Goal: Ask a question

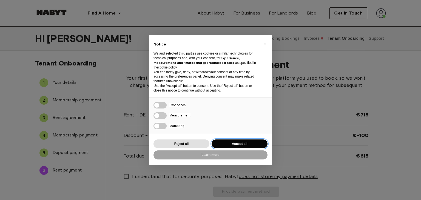
click at [231, 142] on button "Accept all" at bounding box center [240, 144] width 56 height 9
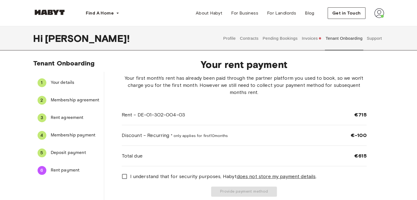
scroll to position [12, 0]
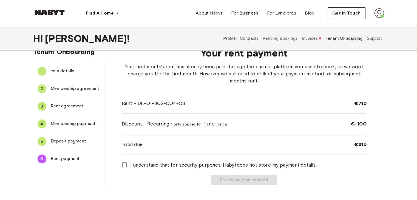
click at [381, 12] on img at bounding box center [379, 13] width 10 height 10
click at [368, 28] on span "Profile" at bounding box center [363, 25] width 14 height 7
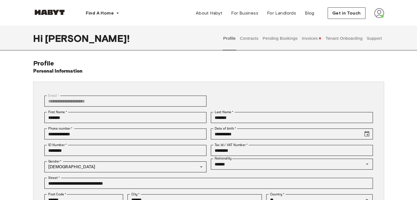
click at [250, 32] on button "Contracts" at bounding box center [249, 38] width 20 height 24
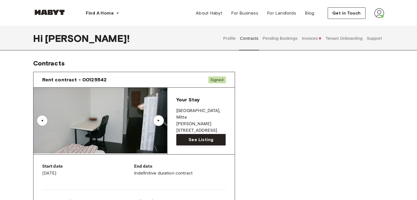
click at [281, 33] on button "Pending Bookings" at bounding box center [280, 38] width 36 height 24
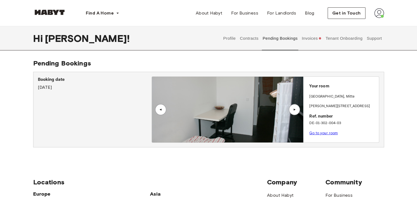
click at [314, 35] on button "Invoices" at bounding box center [311, 38] width 21 height 24
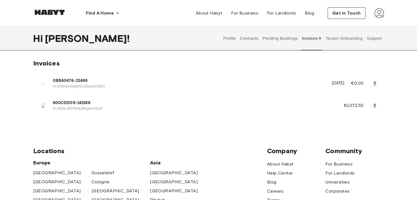
click at [278, 39] on button "Pending Bookings" at bounding box center [280, 38] width 36 height 24
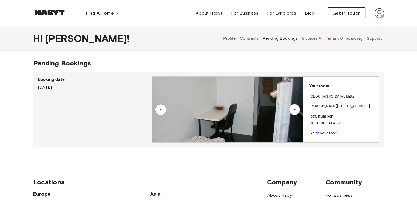
click at [228, 99] on img at bounding box center [227, 110] width 151 height 66
click at [278, 123] on img at bounding box center [227, 110] width 151 height 66
click at [336, 134] on link "Go to your room" at bounding box center [323, 133] width 29 height 4
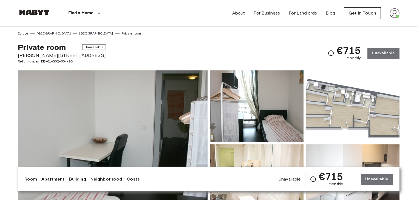
click at [156, 112] on img at bounding box center [113, 143] width 190 height 146
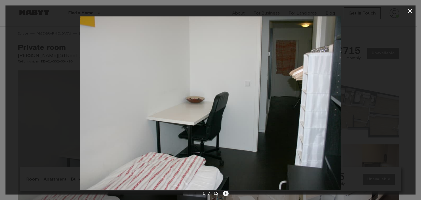
click at [226, 194] on icon "Next image" at bounding box center [226, 194] width 1 height 2
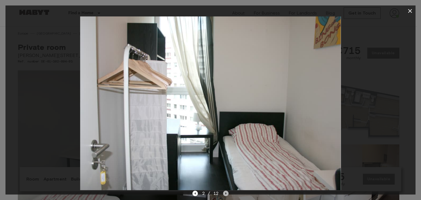
click at [226, 194] on icon "Next image" at bounding box center [226, 194] width 1 height 2
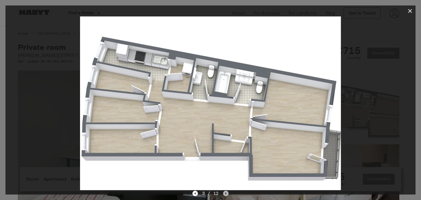
click at [226, 194] on icon "Next image" at bounding box center [226, 194] width 1 height 2
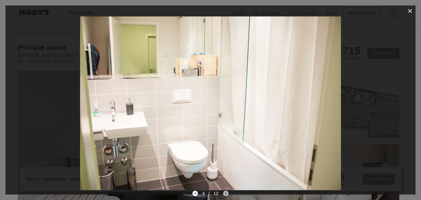
click at [226, 194] on icon "Next image" at bounding box center [226, 194] width 1 height 2
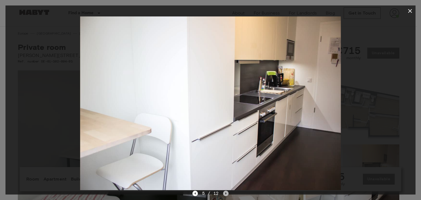
click at [226, 194] on icon "Next image" at bounding box center [226, 194] width 1 height 2
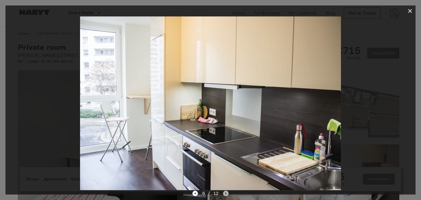
click at [226, 194] on icon "Next image" at bounding box center [226, 194] width 1 height 2
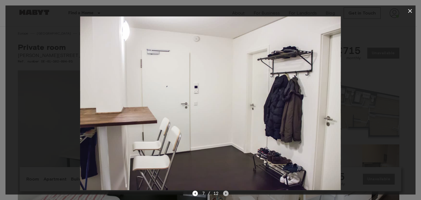
click at [226, 194] on icon "Next image" at bounding box center [226, 194] width 1 height 2
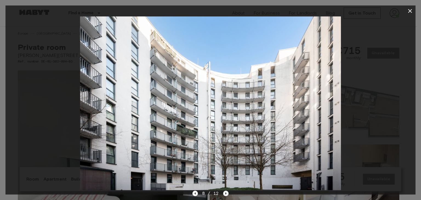
click at [226, 194] on icon "Next image" at bounding box center [226, 194] width 1 height 2
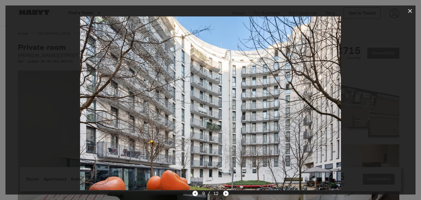
click at [226, 194] on icon "Next image" at bounding box center [226, 194] width 1 height 2
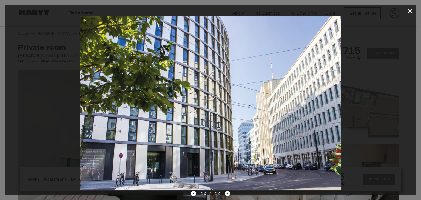
click at [226, 194] on icon "Next image" at bounding box center [227, 193] width 5 height 5
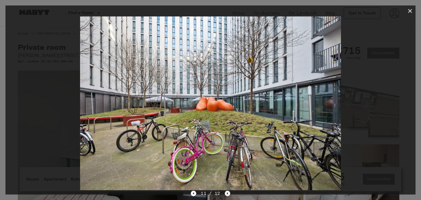
click at [226, 194] on icon "Next image" at bounding box center [227, 193] width 5 height 5
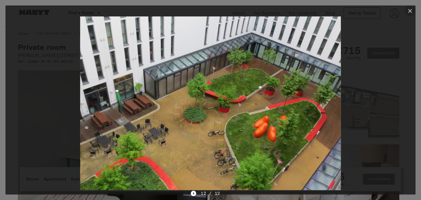
click at [409, 11] on icon "button" at bounding box center [410, 11] width 7 height 7
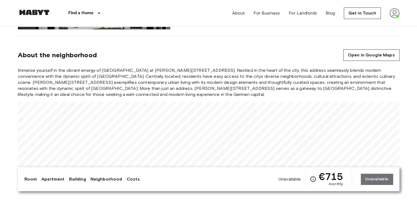
scroll to position [501, 0]
drag, startPoint x: 119, startPoint y: 69, endPoint x: 165, endPoint y: 70, distance: 45.3
click at [165, 70] on span "Immerse yourself in the vibrant energy of Berlin at Bernhard-Weiß-Straße 1-3, 1…" at bounding box center [209, 83] width 382 height 30
copy span "Bernhard-Weiß-Straße"
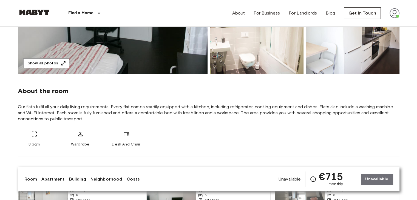
scroll to position [0, 0]
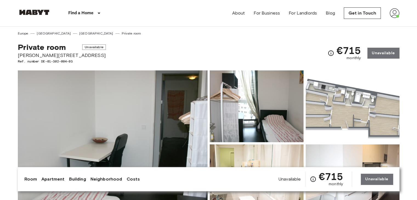
click at [395, 18] on img at bounding box center [395, 13] width 10 height 10
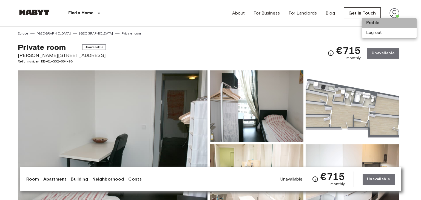
click at [372, 24] on li "Profile" at bounding box center [389, 23] width 55 height 10
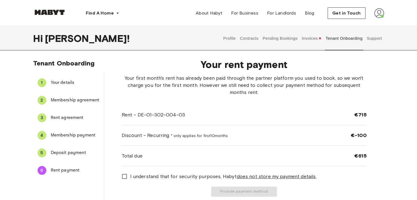
click at [374, 38] on button "Support" at bounding box center [374, 38] width 17 height 24
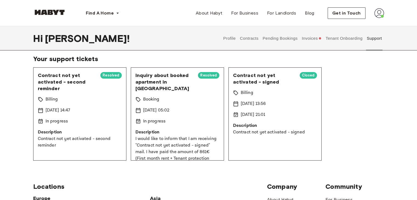
click at [170, 107] on p "16 Sep 2025 05:02" at bounding box center [156, 110] width 27 height 7
click at [170, 129] on p "Description" at bounding box center [177, 132] width 84 height 7
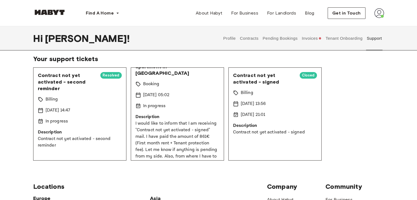
scroll to position [16, 0]
drag, startPoint x: 38, startPoint y: 140, endPoint x: 81, endPoint y: 148, distance: 43.0
click at [81, 148] on p "Contract not yet activated - second reminder" at bounding box center [80, 142] width 84 height 13
click at [99, 121] on div "In progress" at bounding box center [80, 121] width 84 height 7
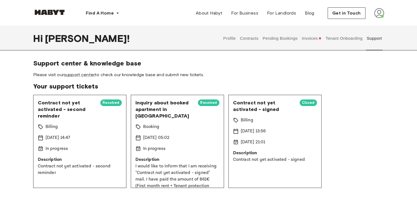
scroll to position [26, 0]
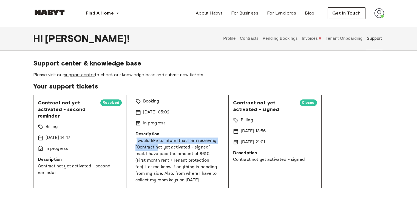
drag, startPoint x: 136, startPoint y: 135, endPoint x: 158, endPoint y: 138, distance: 21.6
click at [158, 138] on p "I would like to inform that I am receiving "Contract not yet activated - signed…" at bounding box center [177, 161] width 84 height 46
click at [190, 143] on p "I would like to inform that I am receiving "Contract not yet activated - signed…" at bounding box center [177, 161] width 84 height 46
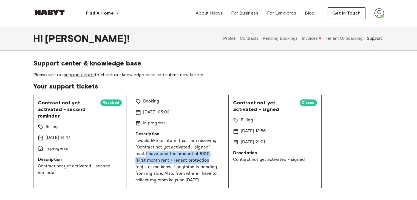
drag, startPoint x: 146, startPoint y: 148, endPoint x: 213, endPoint y: 152, distance: 67.6
click at [213, 152] on p "I would like to inform that I am receiving "Contract not yet activated - signed…" at bounding box center [177, 161] width 84 height 46
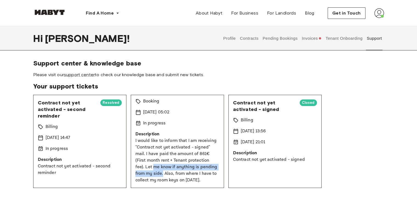
drag, startPoint x: 152, startPoint y: 160, endPoint x: 162, endPoint y: 166, distance: 11.3
click at [162, 166] on p "I would like to inform that I am receiving "Contract not yet activated - signed…" at bounding box center [177, 161] width 84 height 46
drag, startPoint x: 171, startPoint y: 167, endPoint x: 207, endPoint y: 180, distance: 37.9
click at [207, 180] on p "I would like to inform that I am receiving "Contract not yet activated - signed…" at bounding box center [177, 161] width 84 height 46
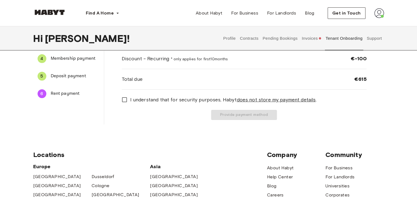
scroll to position [89, 0]
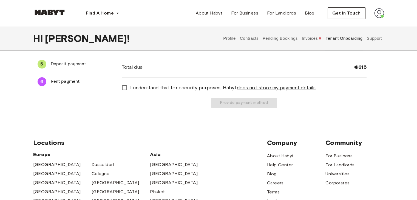
click at [63, 65] on span "Deposit payment" at bounding box center [75, 64] width 49 height 7
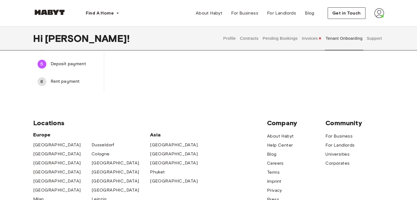
scroll to position [0, 0]
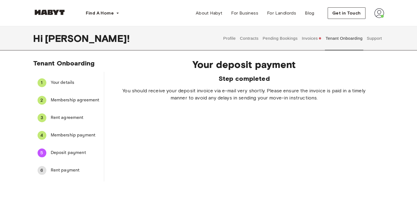
drag, startPoint x: 66, startPoint y: 12, endPoint x: 33, endPoint y: 11, distance: 33.5
click at [33, 11] on div "Find A Home [GEOGRAPHIC_DATA] [GEOGRAPHIC_DATA] [GEOGRAPHIC_DATA] [GEOGRAPHIC_D…" at bounding box center [208, 13] width 395 height 26
click at [205, 148] on div "Your deposit payment Step completed You should receive your deposit invoice via…" at bounding box center [244, 117] width 280 height 127
